Goal: Task Accomplishment & Management: Use online tool/utility

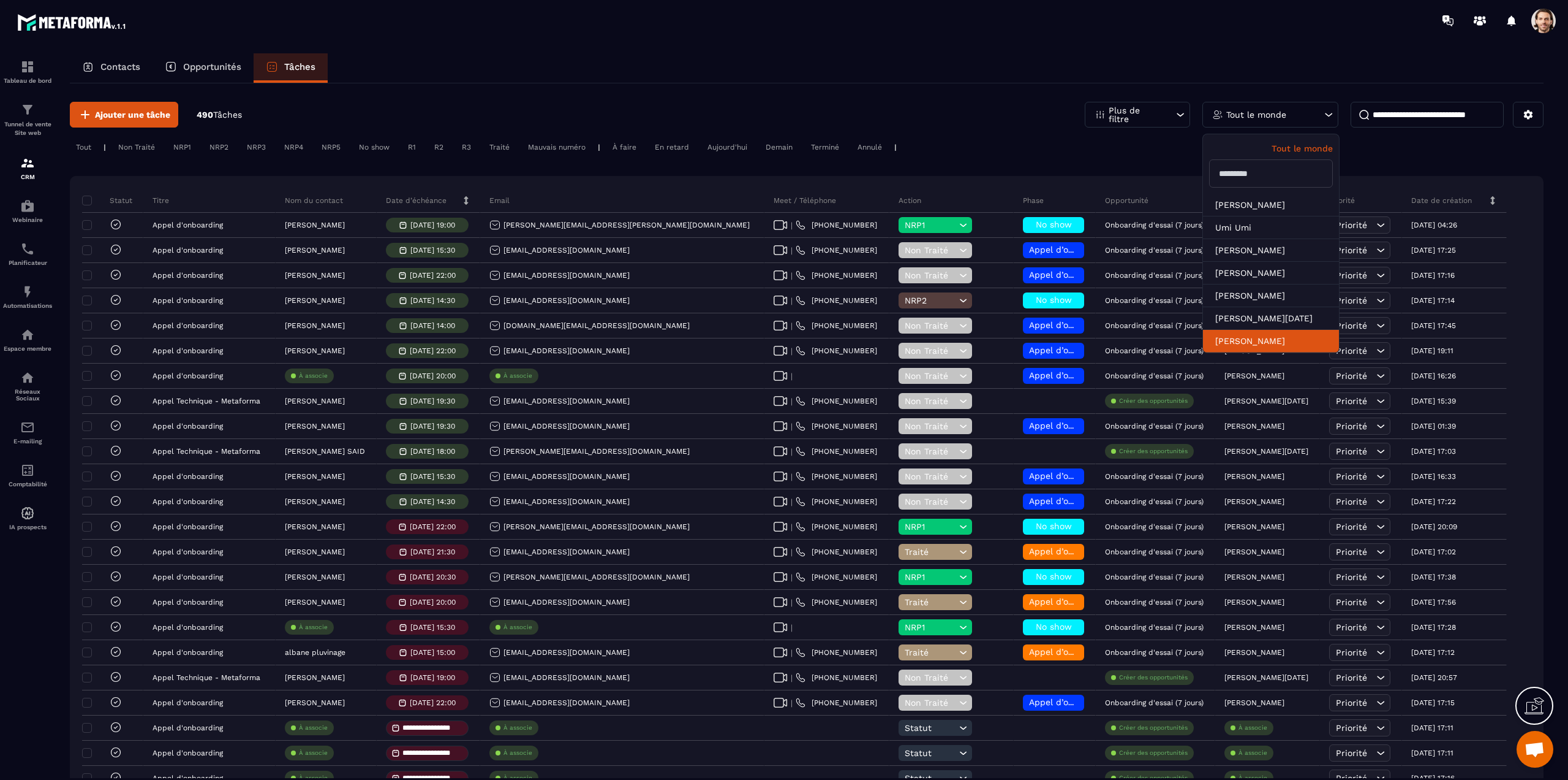
click at [1252, 340] on li "[PERSON_NAME]" at bounding box center [1270, 341] width 136 height 22
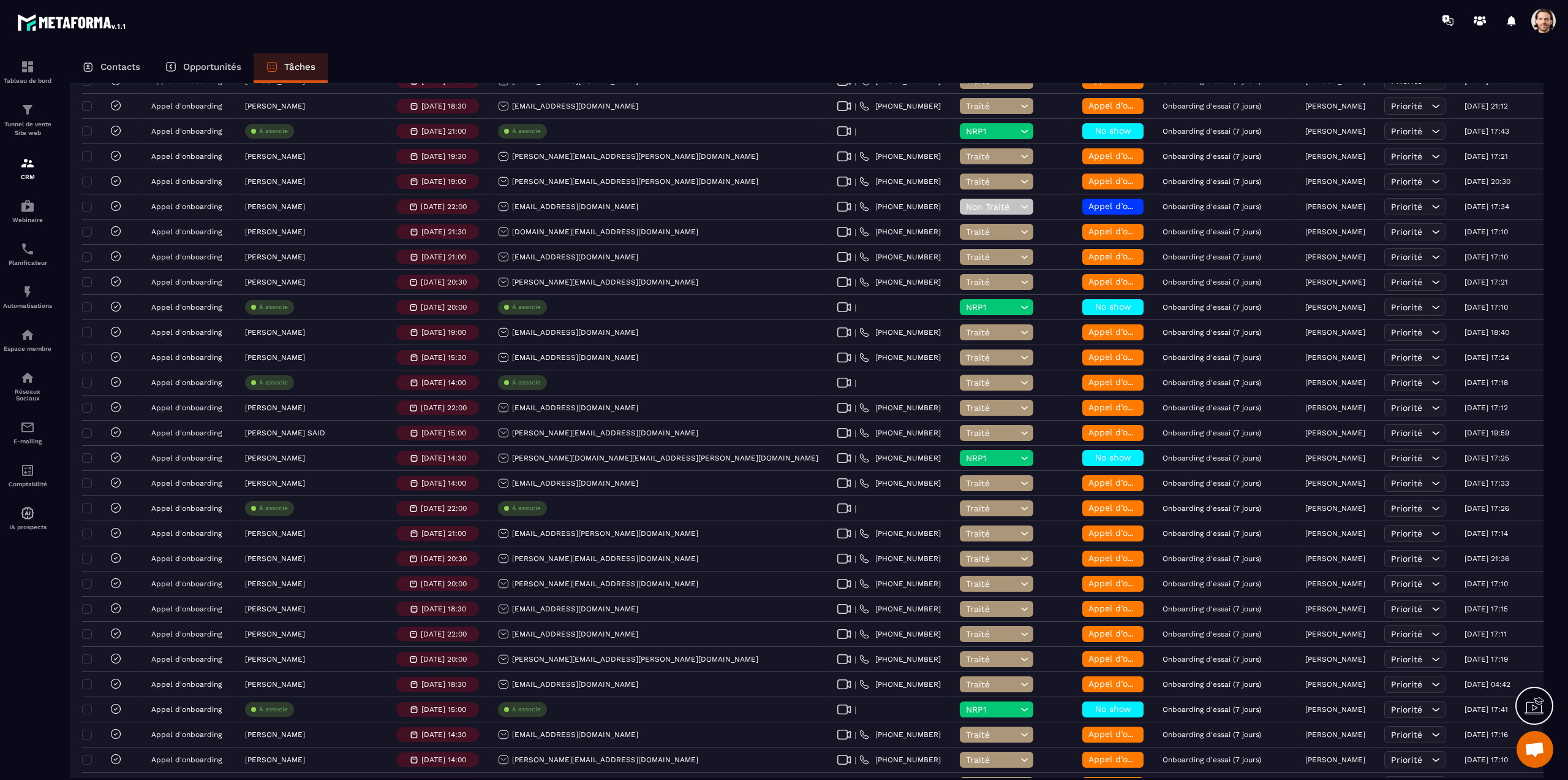
scroll to position [2067, 0]
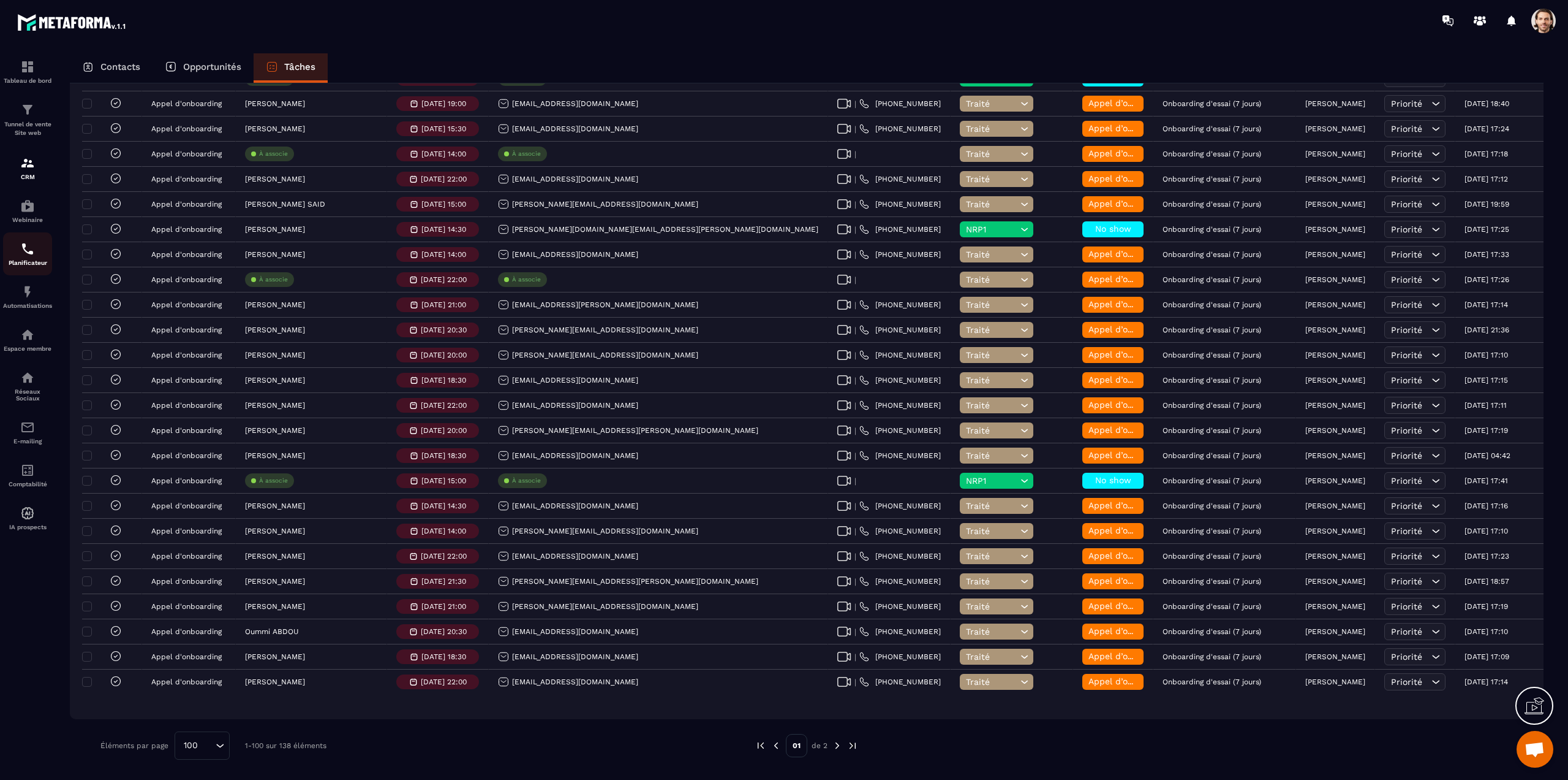
click at [37, 261] on p "Planificateur" at bounding box center [27, 262] width 49 height 6
